Goal: Task Accomplishment & Management: Manage account settings

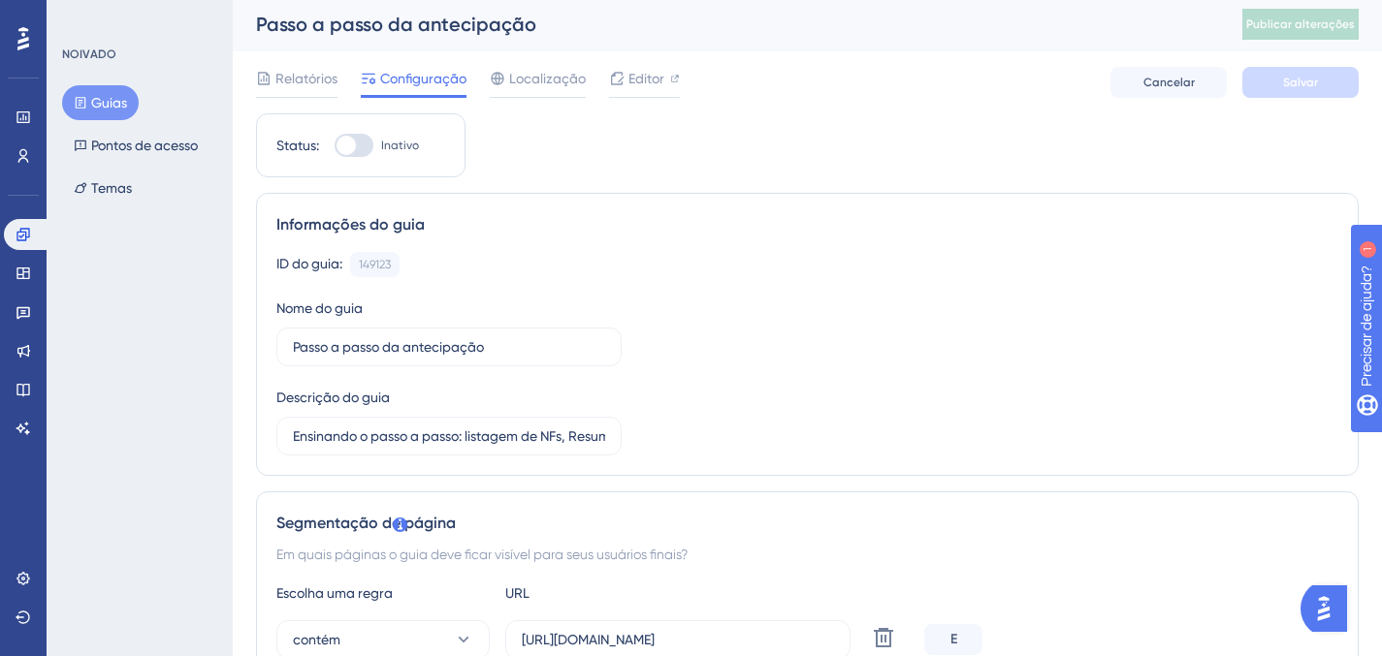
scroll to position [4, 0]
click at [637, 85] on span "Editor" at bounding box center [646, 77] width 36 height 23
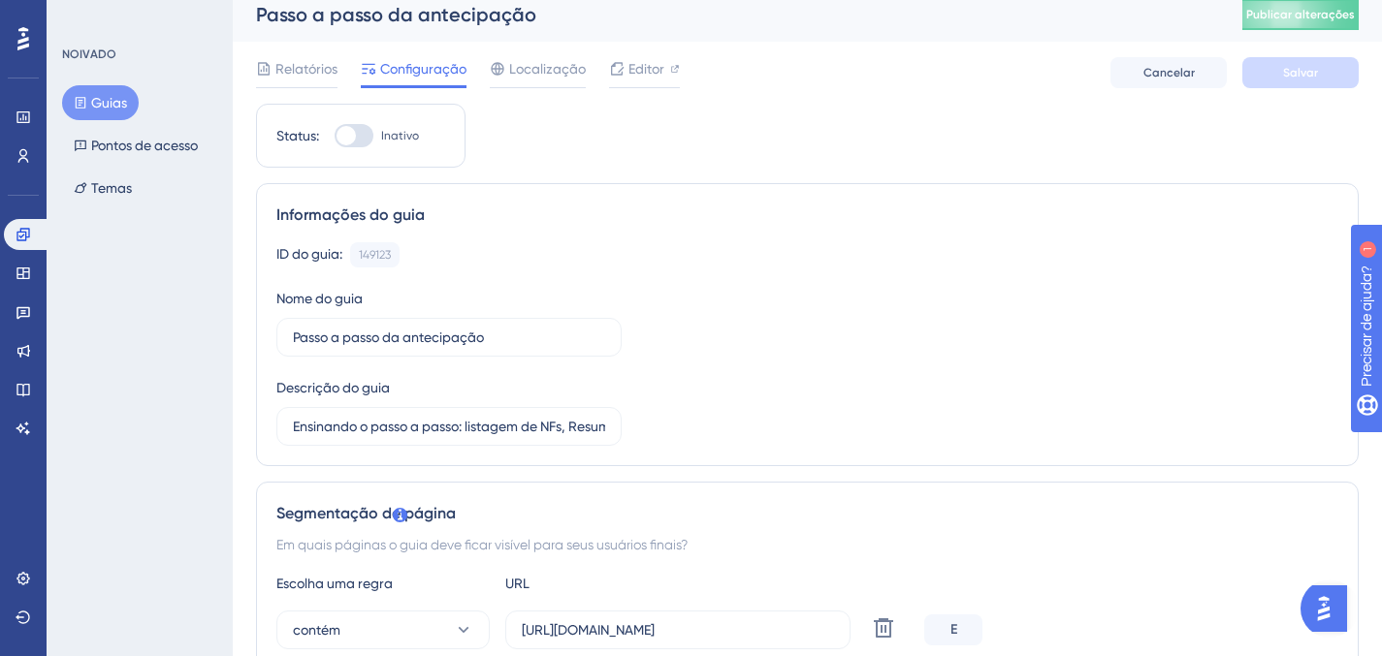
scroll to position [0, 0]
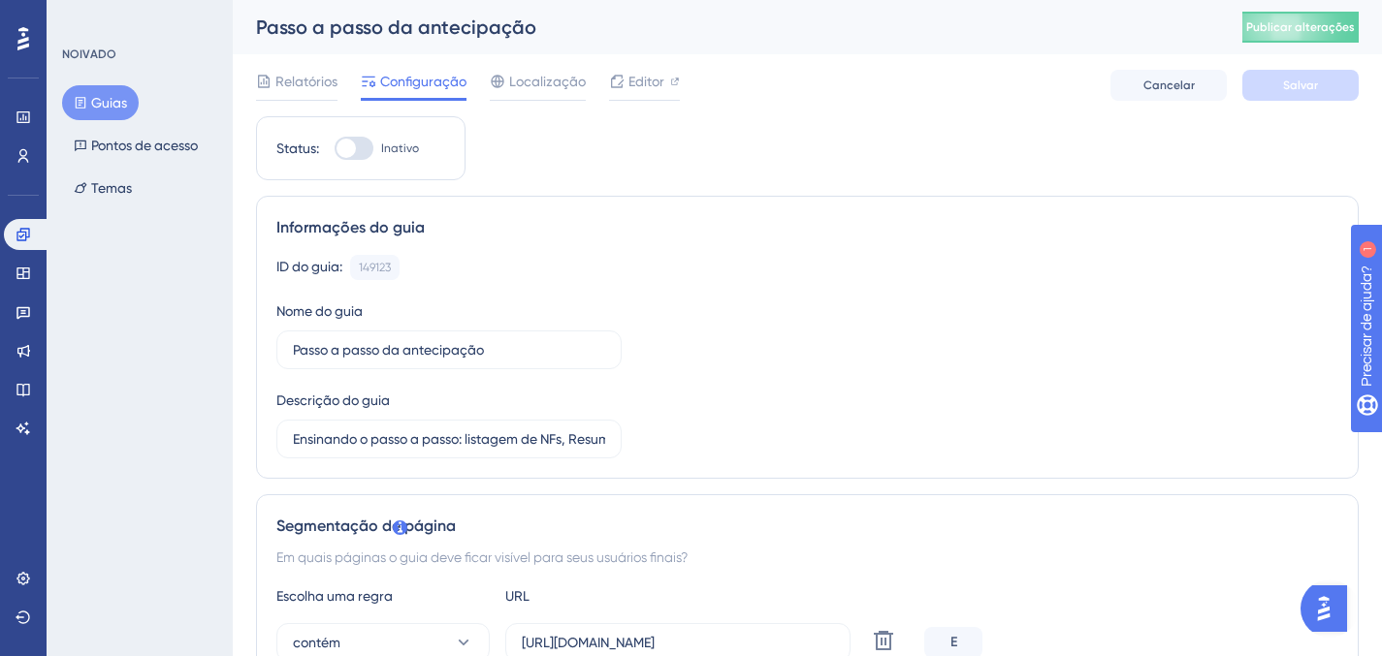
click at [359, 144] on div at bounding box center [354, 148] width 39 height 23
click at [335, 148] on input "Inativo" at bounding box center [334, 148] width 1 height 1
checkbox input "true"
click at [1318, 93] on button "Salvar" at bounding box center [1300, 85] width 116 height 31
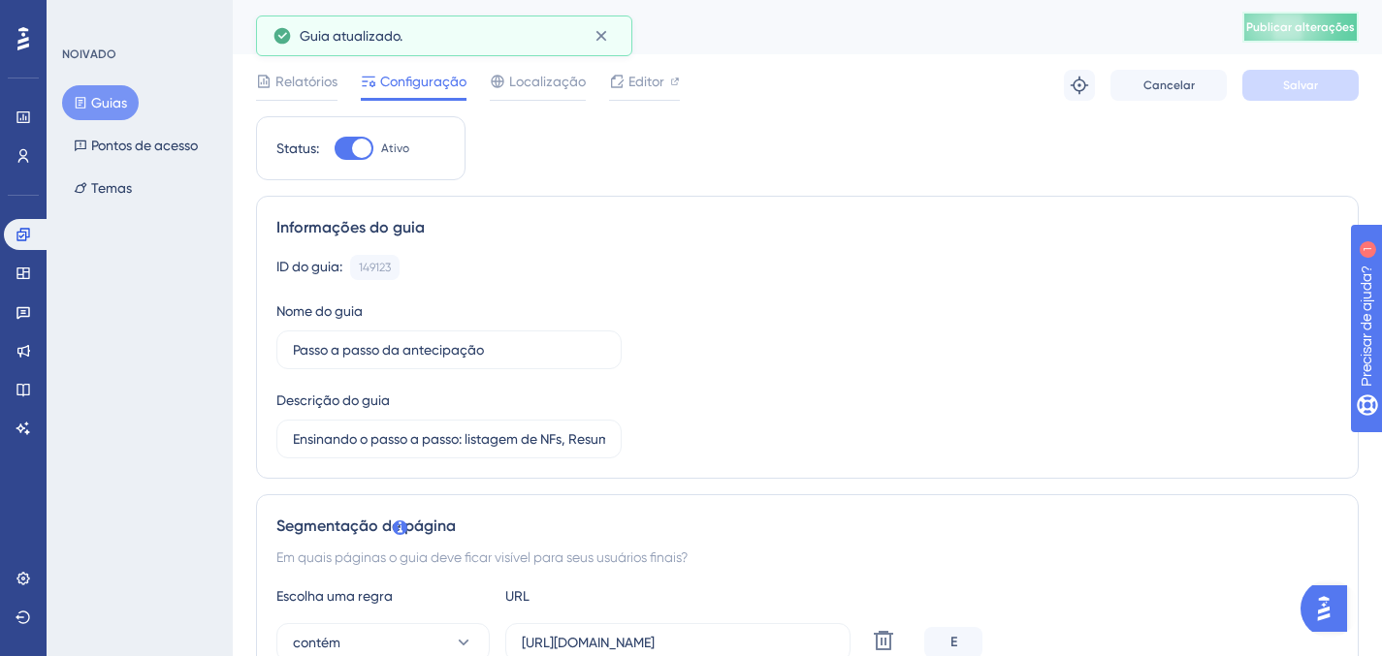
click at [1304, 29] on font "Publicar alterações" at bounding box center [1300, 27] width 109 height 14
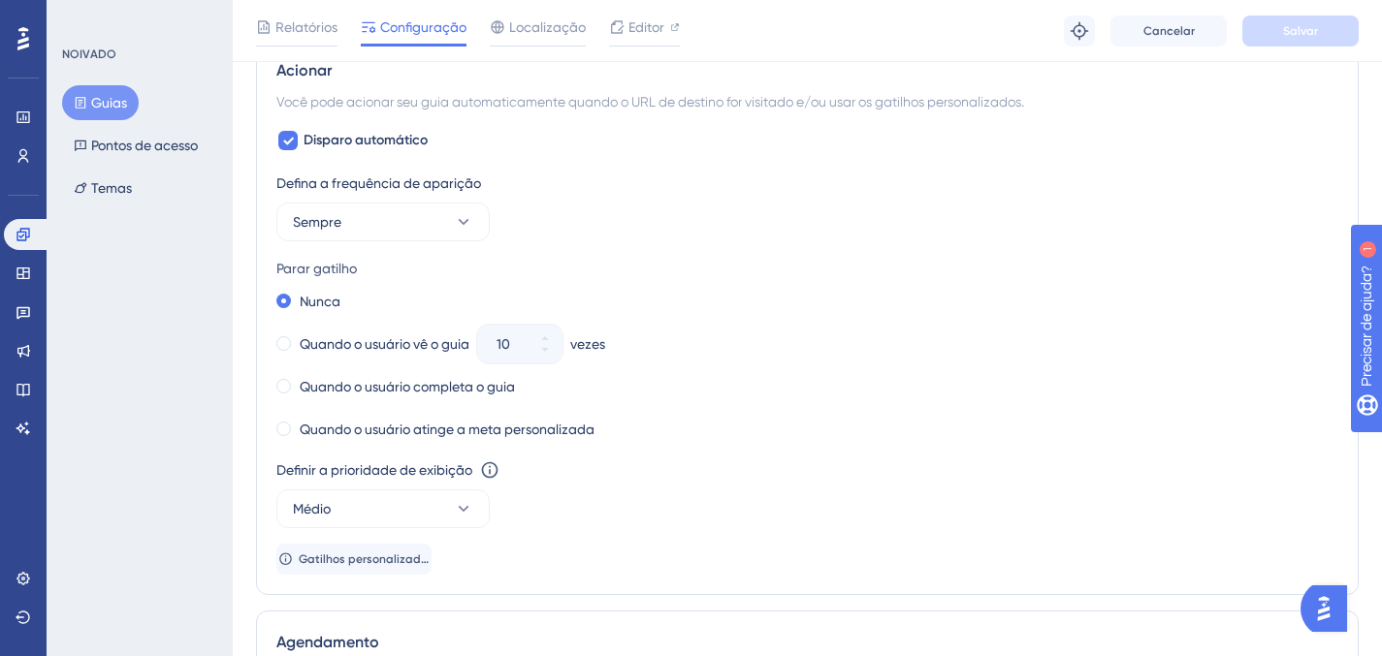
scroll to position [1135, 0]
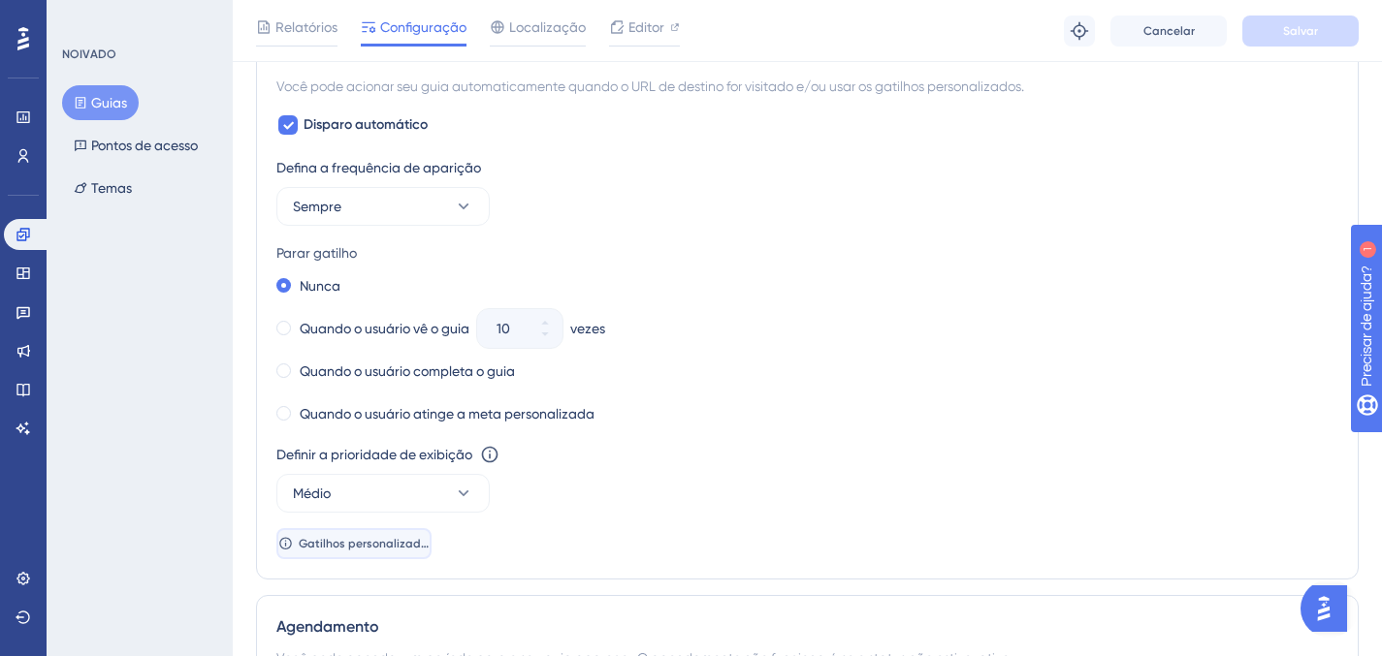
click at [373, 554] on button "Gatilhos personalizados" at bounding box center [353, 543] width 155 height 31
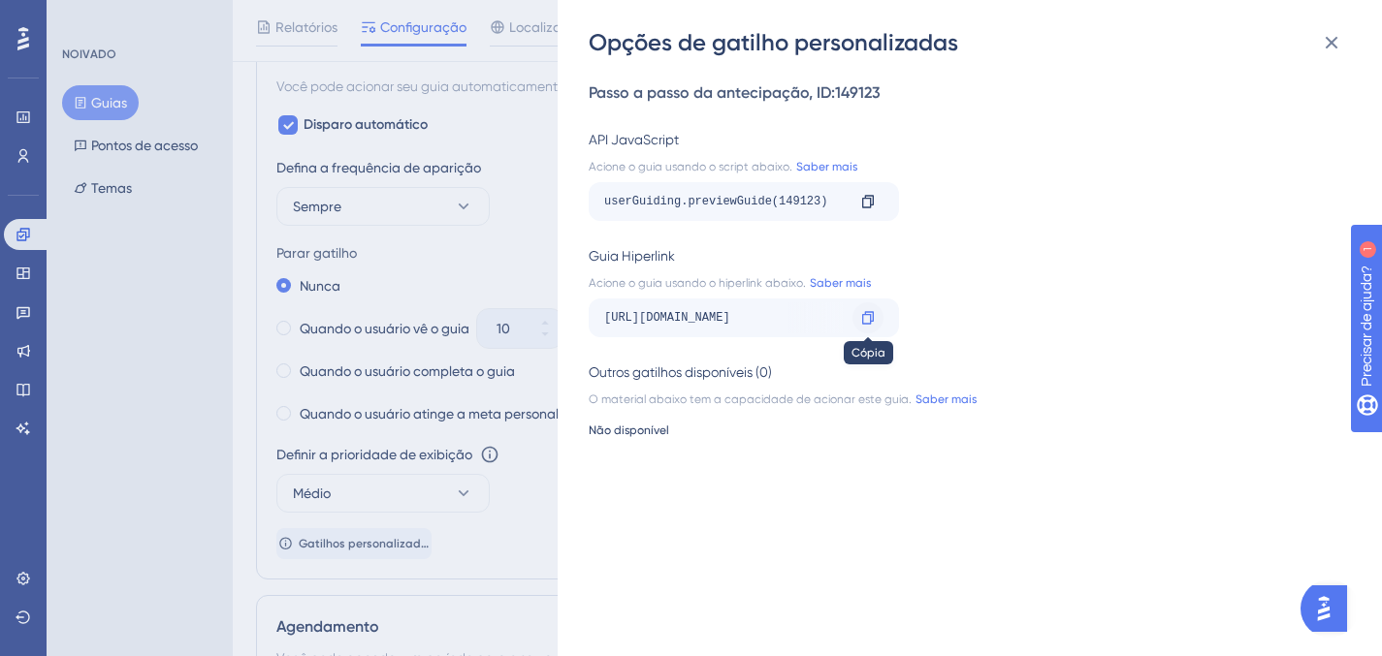
click at [866, 322] on icon at bounding box center [868, 318] width 16 height 16
click at [279, 227] on div "Opções de gatilho personalizadas Passo a passo da antecipação , ID: 149123 API …" at bounding box center [691, 328] width 1382 height 656
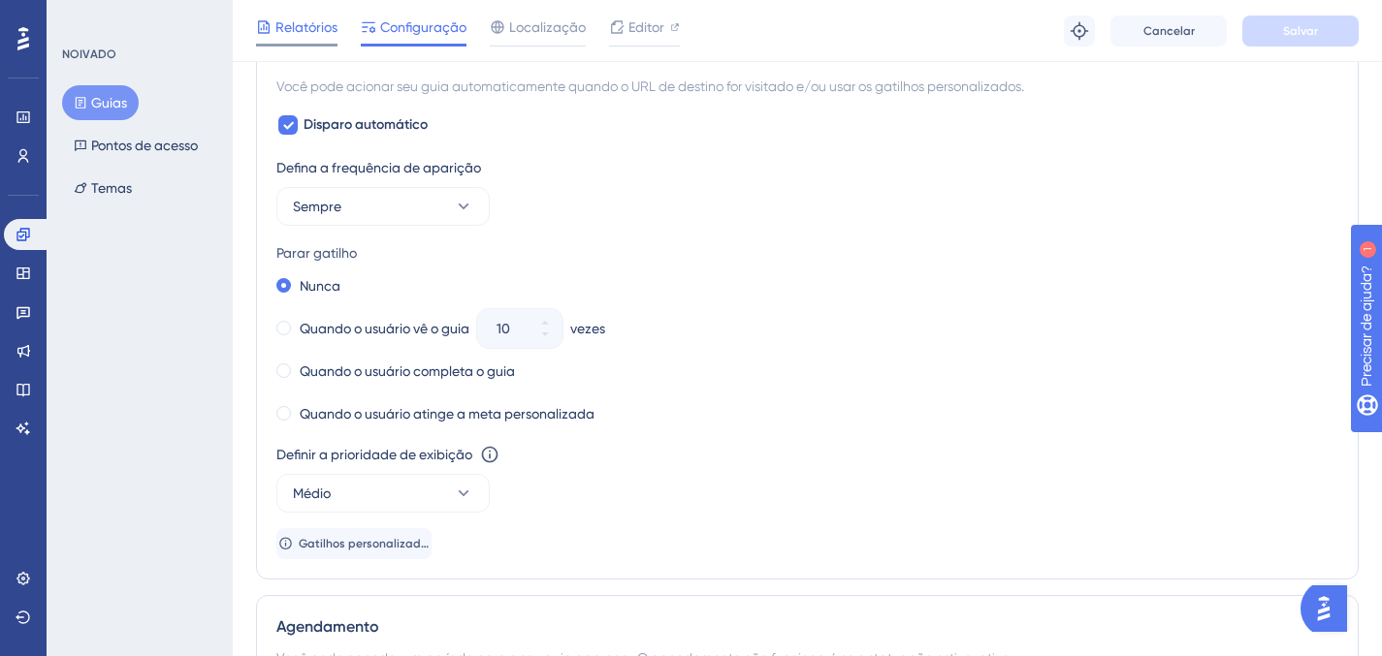
click at [310, 34] on span "Relatórios" at bounding box center [306, 27] width 62 height 23
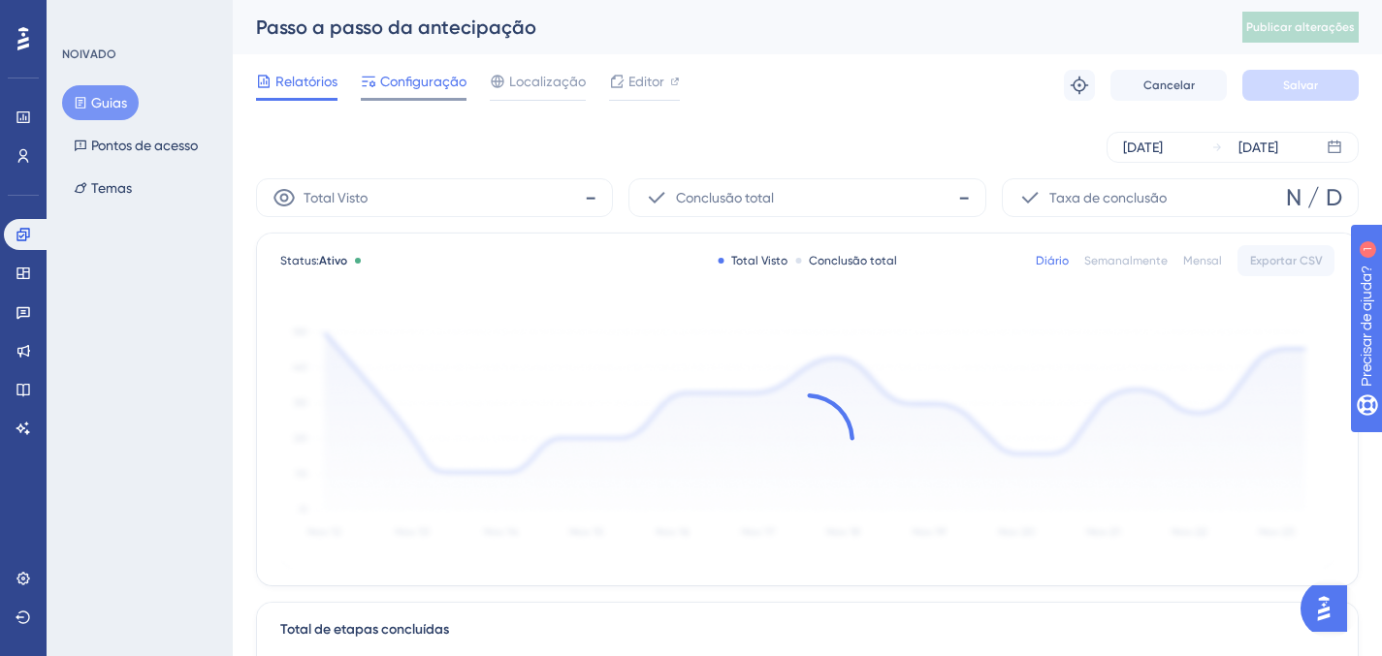
click at [416, 99] on div at bounding box center [414, 99] width 106 height 3
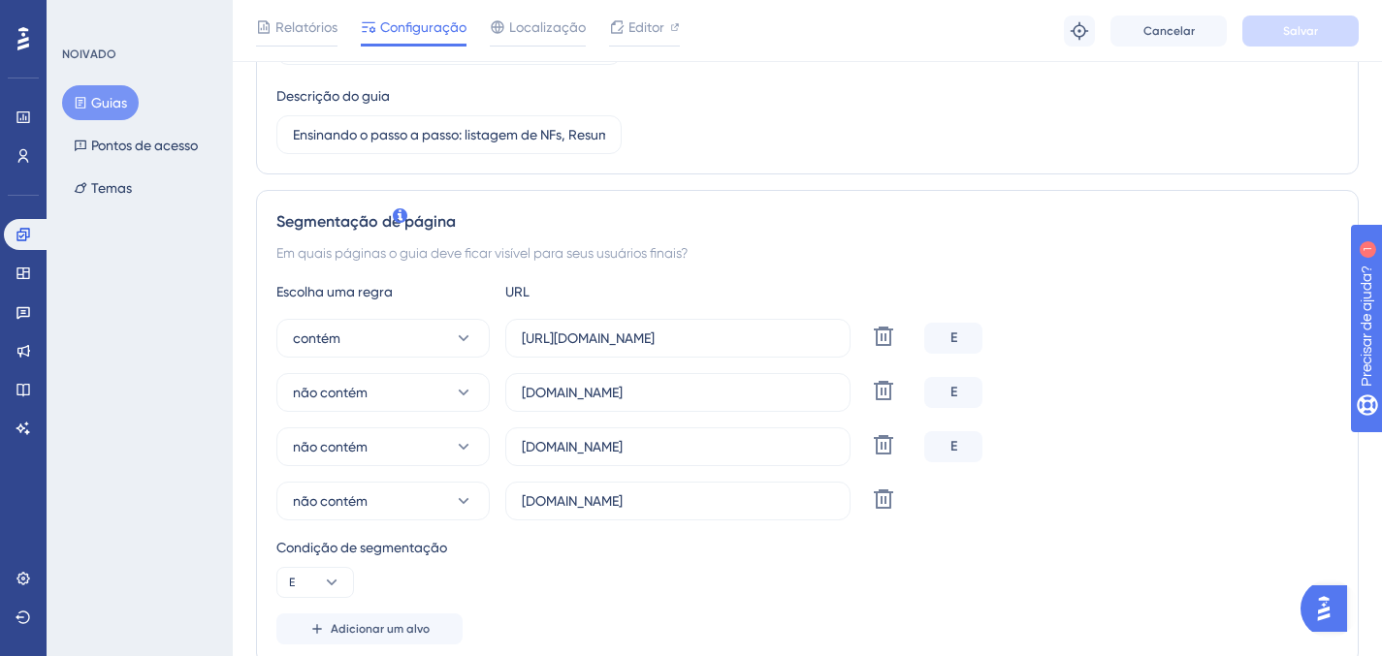
scroll to position [317, 0]
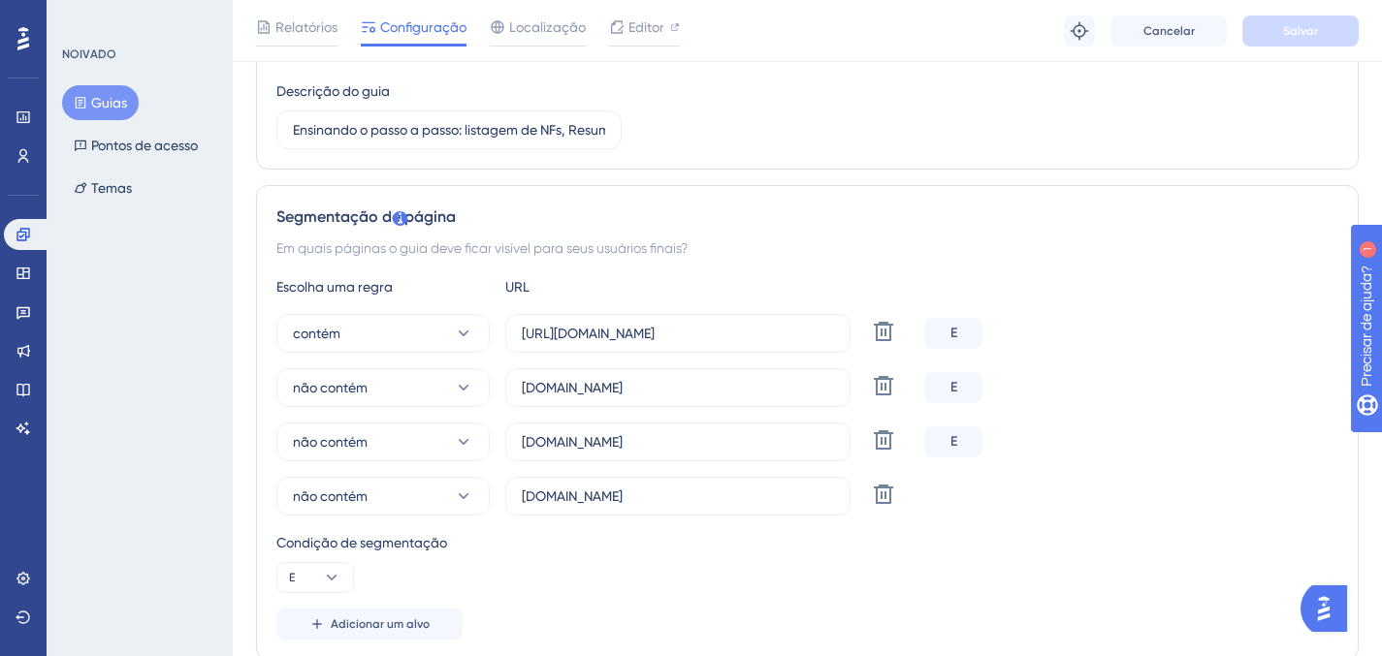
click at [108, 106] on font "Guias" at bounding box center [109, 103] width 36 height 16
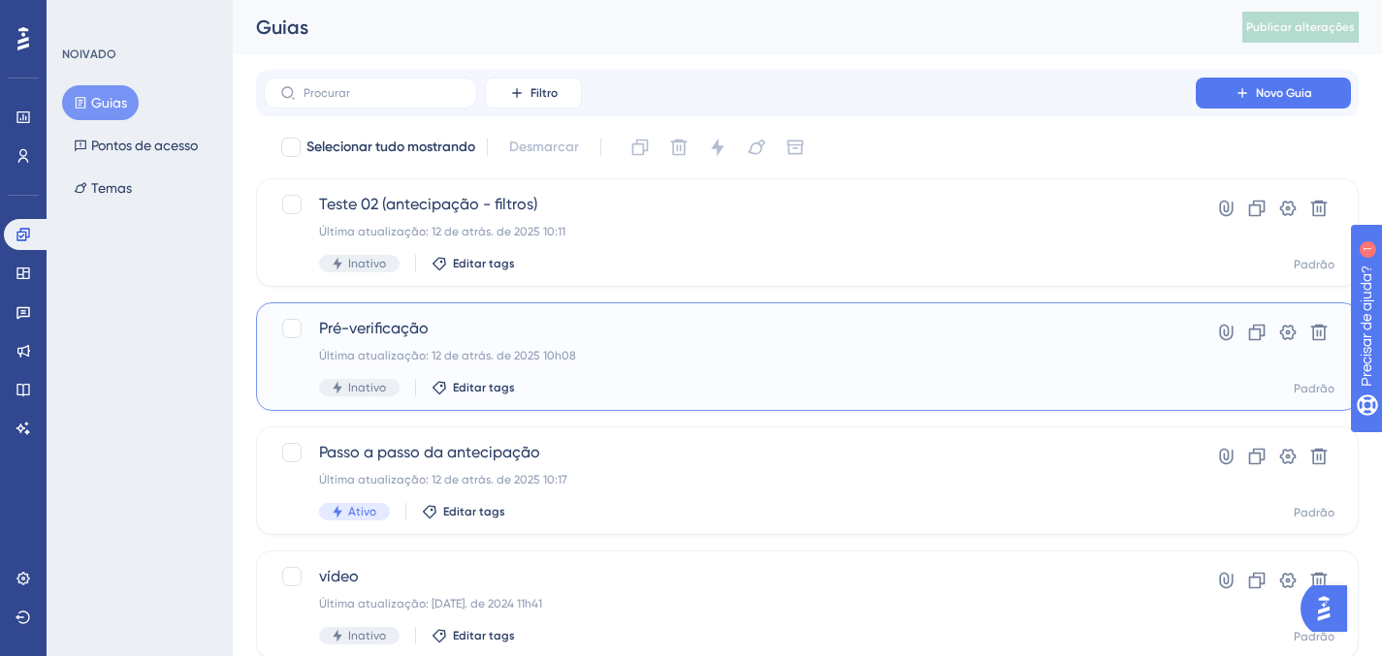
click at [525, 355] on font "Última atualização: 12 de atrás. de 2025 10h08" at bounding box center [447, 356] width 257 height 14
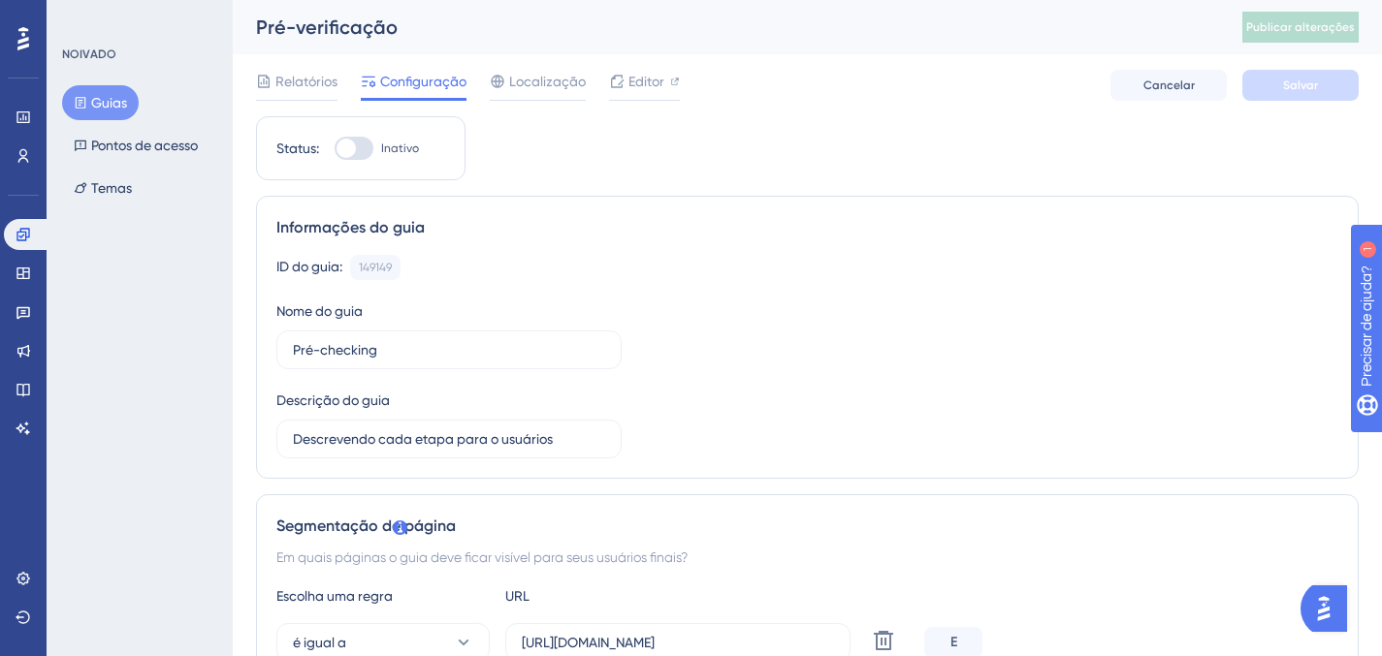
click at [359, 152] on div at bounding box center [354, 148] width 39 height 23
click at [335, 149] on input "Inativo" at bounding box center [334, 148] width 1 height 1
checkbox input "true"
click at [1321, 94] on button "Salvar" at bounding box center [1300, 85] width 116 height 31
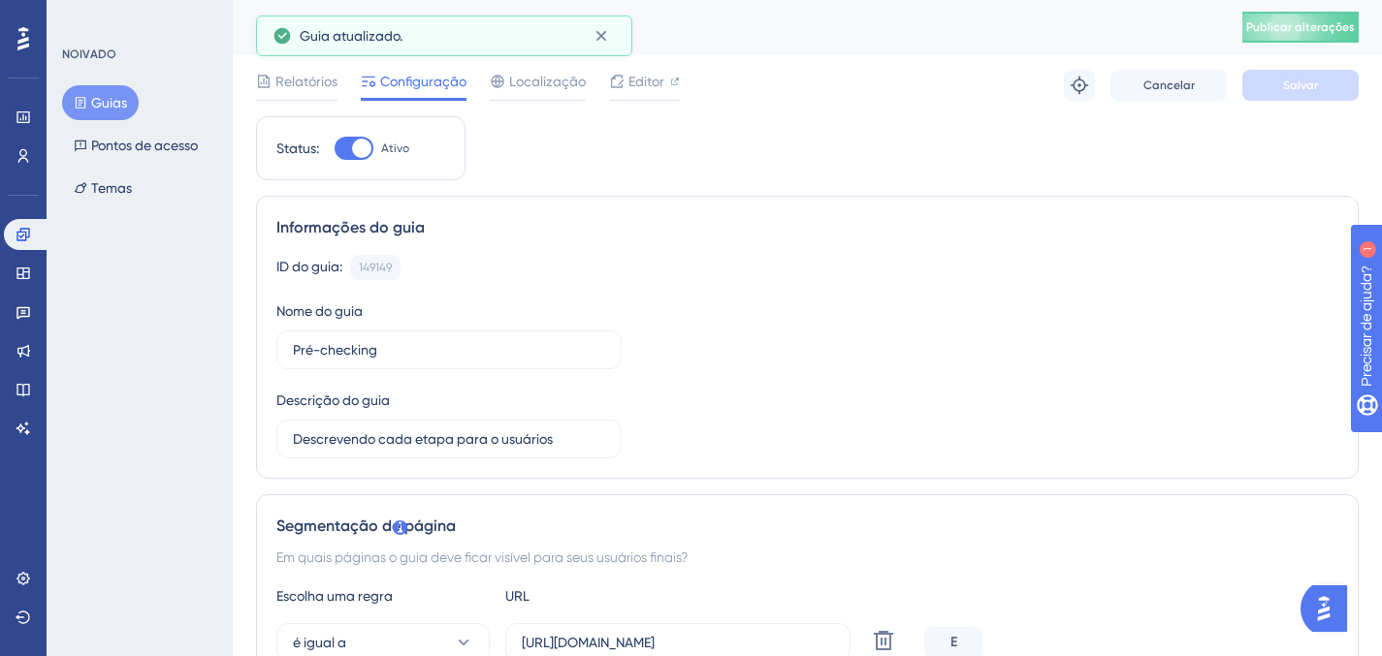
click at [1329, 7] on div "Pré-verificação Publicar alterações" at bounding box center [807, 27] width 1149 height 54
click at [1329, 34] on span "Publicar alterações" at bounding box center [1300, 27] width 109 height 16
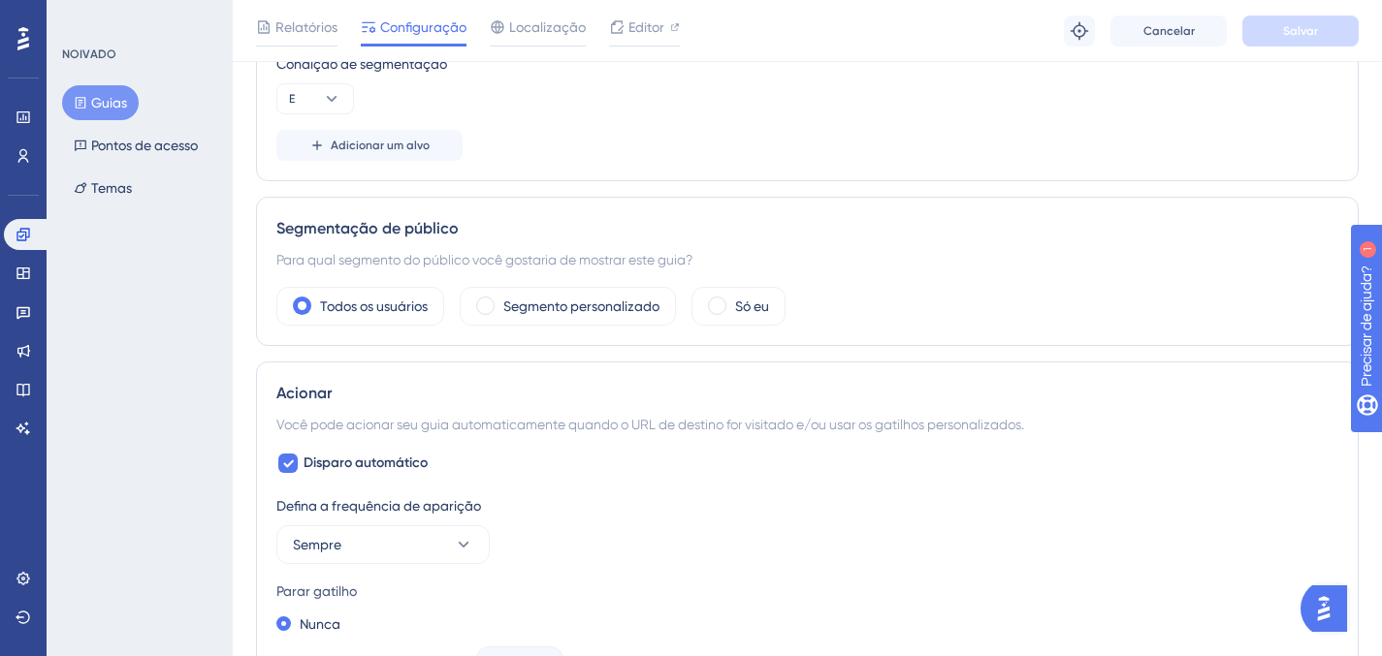
scroll to position [1154, 0]
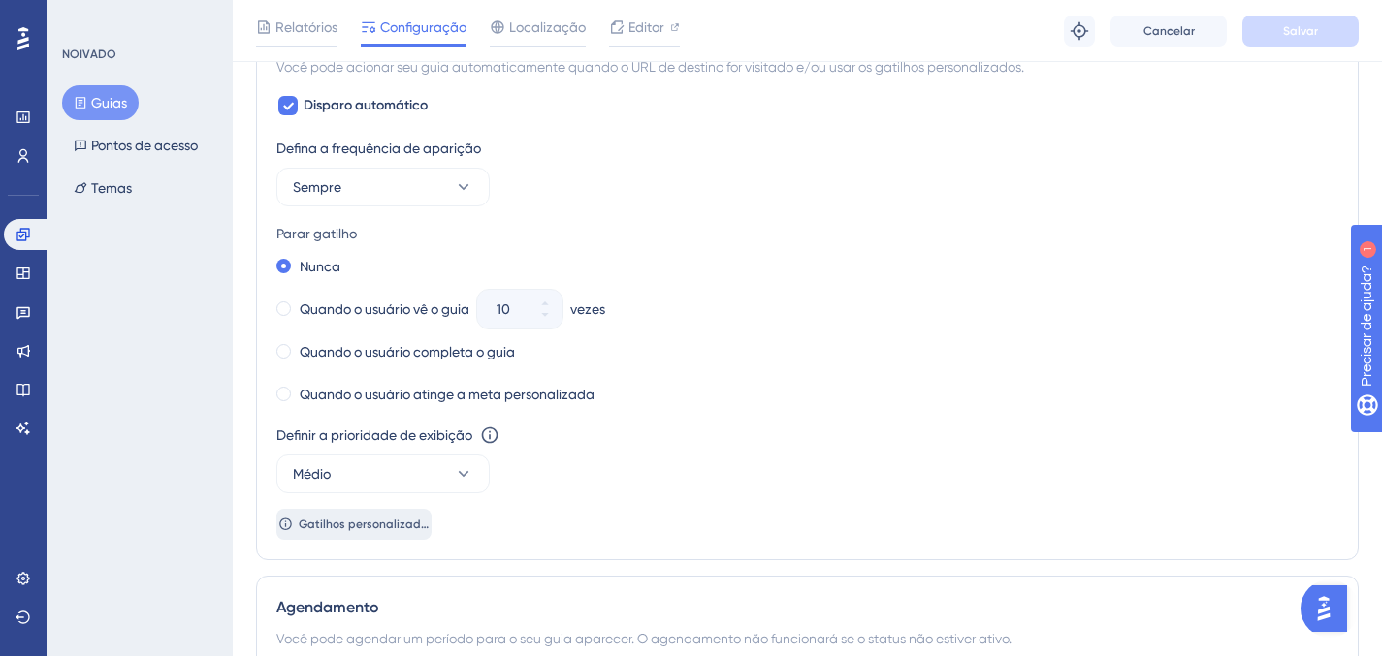
click at [397, 539] on button "Gatilhos personalizados" at bounding box center [353, 524] width 155 height 31
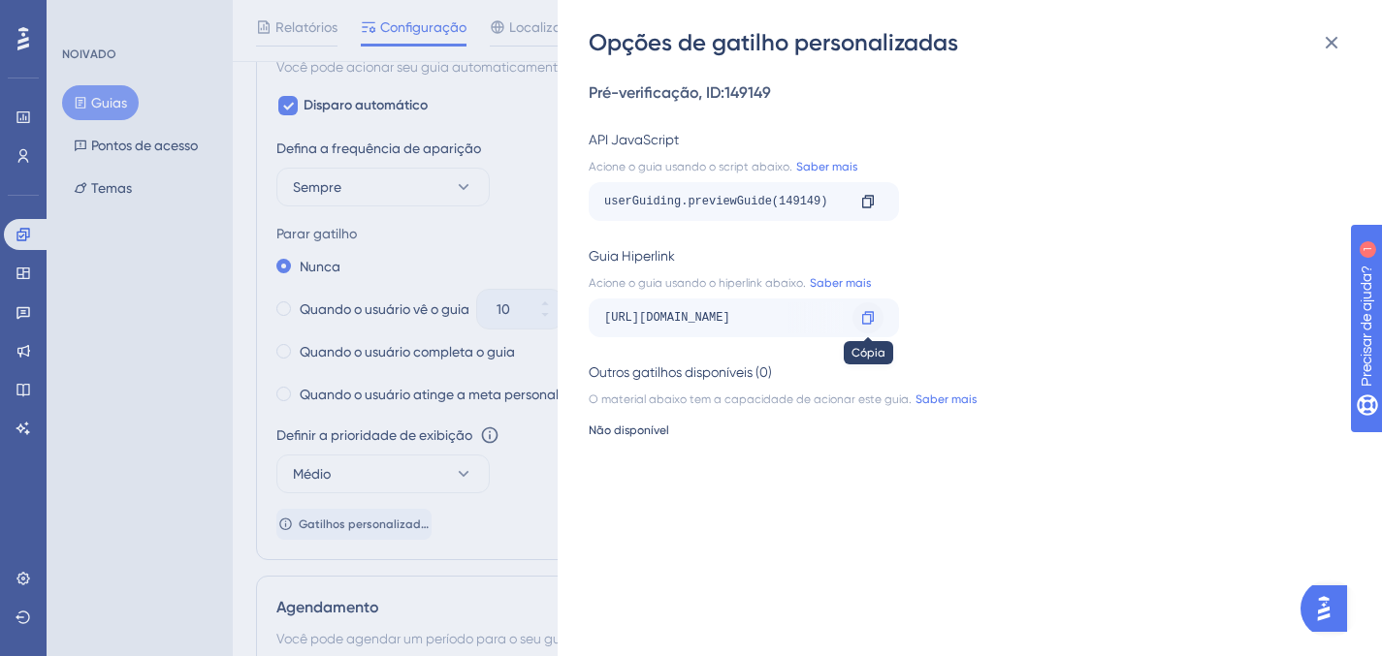
click at [870, 312] on icon at bounding box center [868, 317] width 12 height 13
